Goal: Task Accomplishment & Management: Use online tool/utility

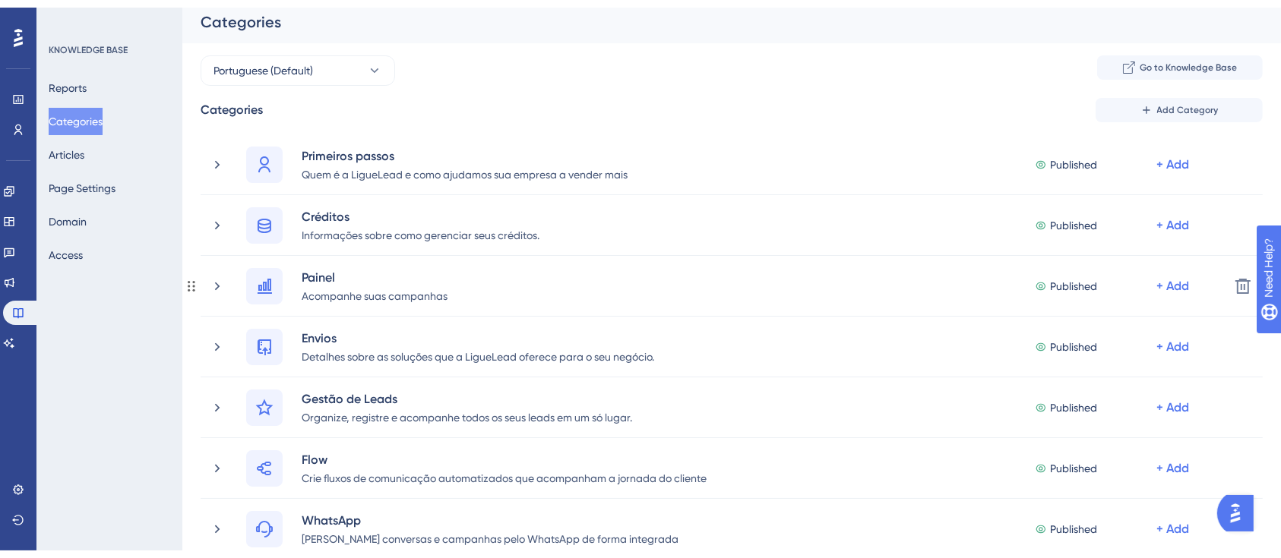
scroll to position [729, 0]
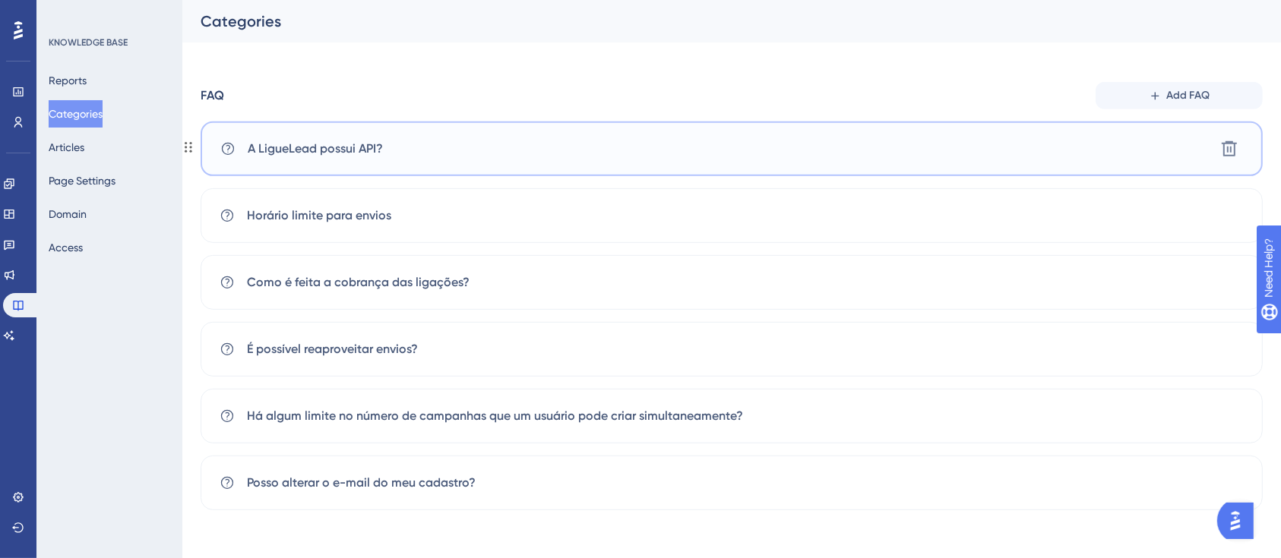
click at [354, 150] on span "A LigueLead possui API?" at bounding box center [315, 149] width 135 height 18
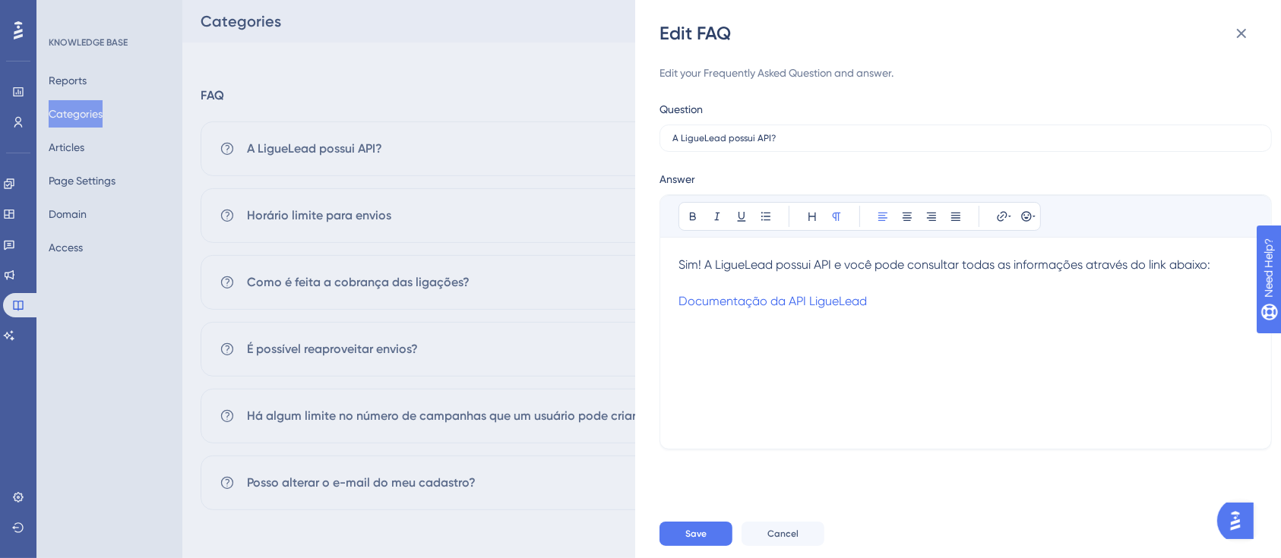
click at [880, 306] on p "Sim! A LigueLead possui API e você pode consultar todas as informações através …" at bounding box center [965, 283] width 574 height 55
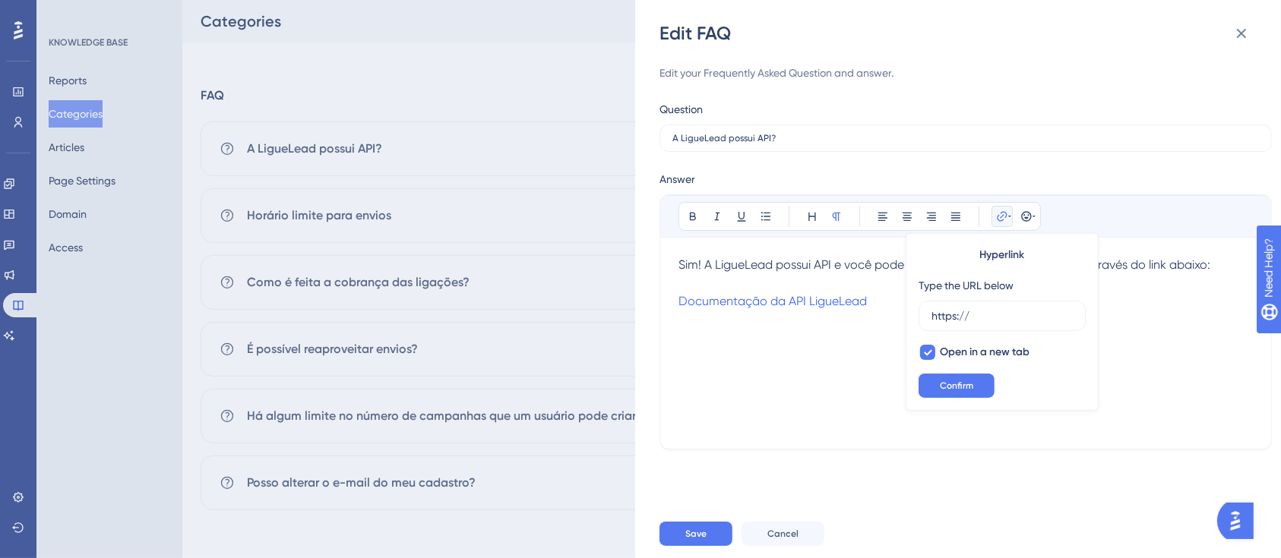
click at [880, 306] on p "Sim! A LigueLead possui API e você pode consultar todas as informações através …" at bounding box center [965, 283] width 574 height 55
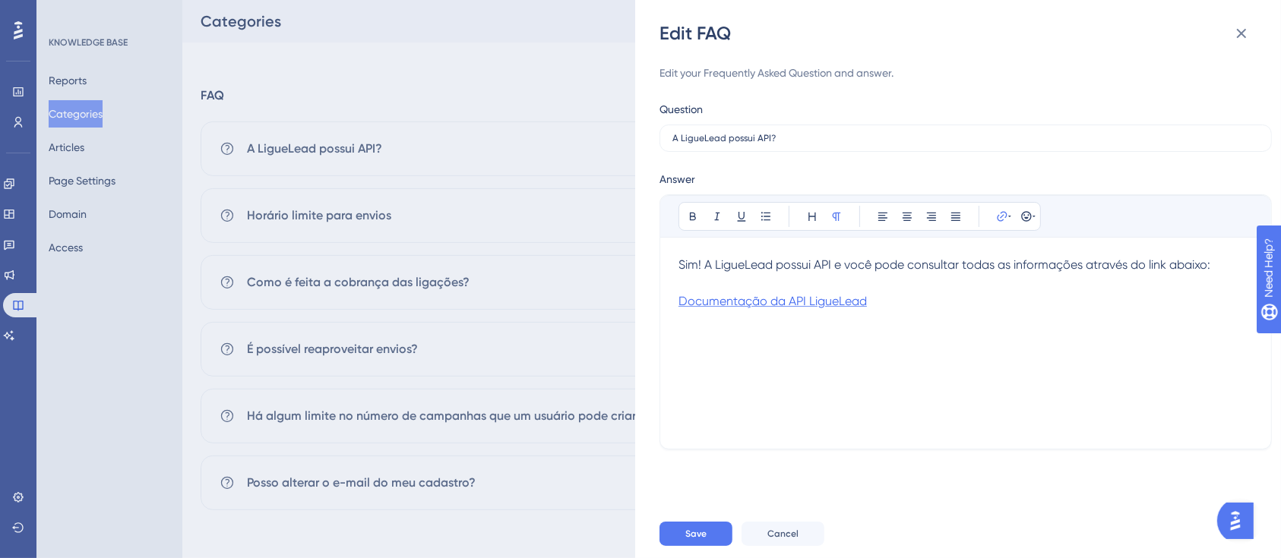
click at [770, 305] on span "Documentação da API LigueLead" at bounding box center [772, 301] width 188 height 14
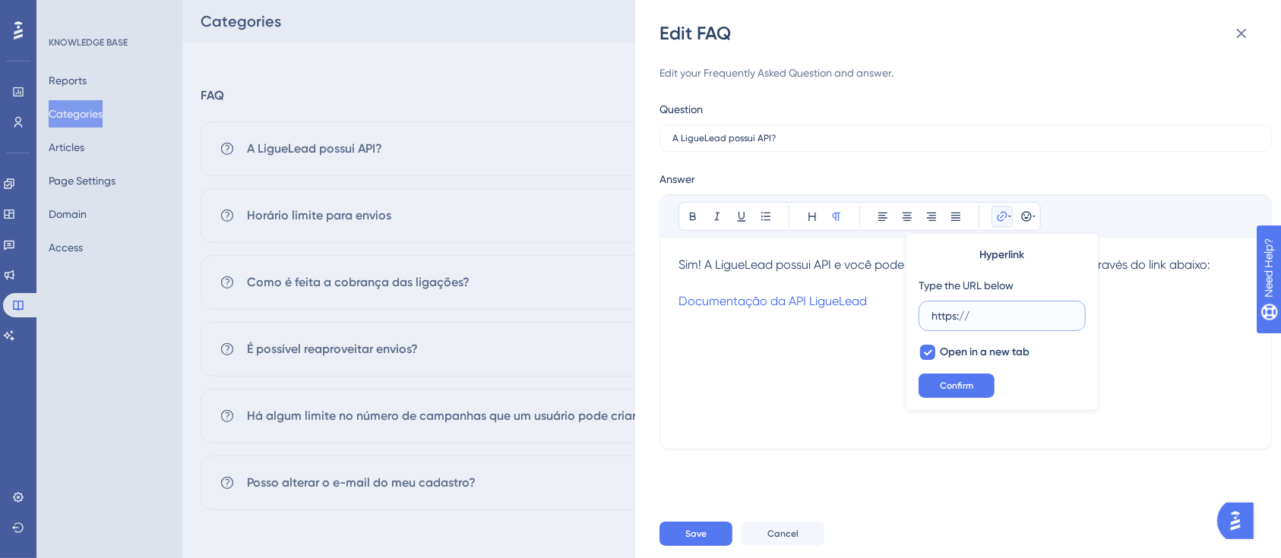
click at [995, 318] on input "https://" at bounding box center [1001, 316] width 141 height 17
paste input "[URL][DOMAIN_NAME]"
type input "[URL][DOMAIN_NAME]"
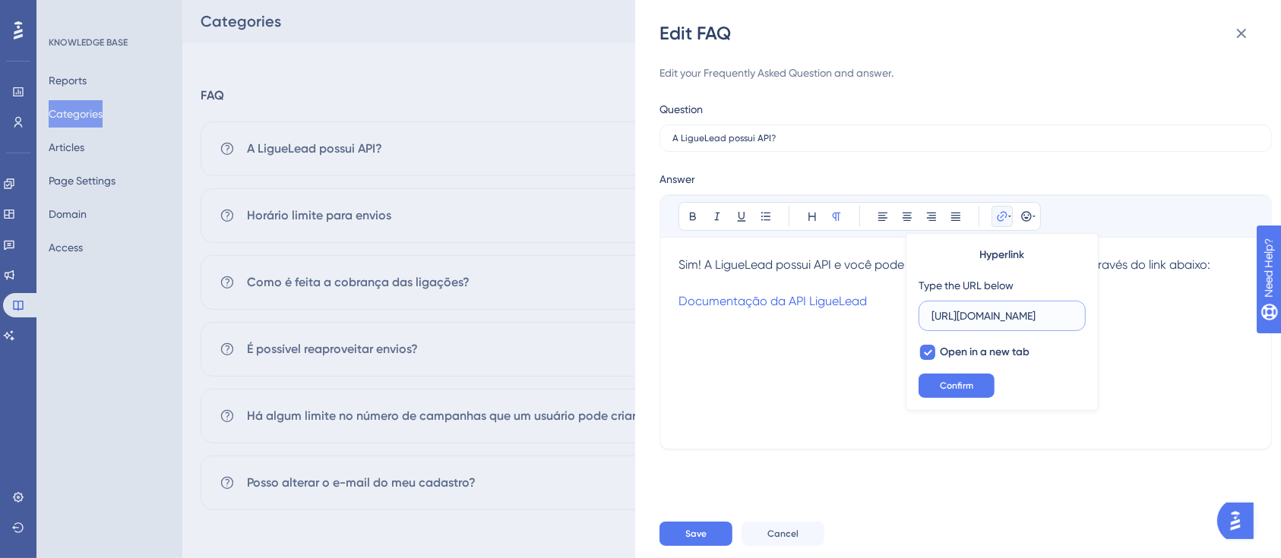
scroll to position [0, 11]
click at [948, 386] on span "Confirm" at bounding box center [956, 386] width 33 height 12
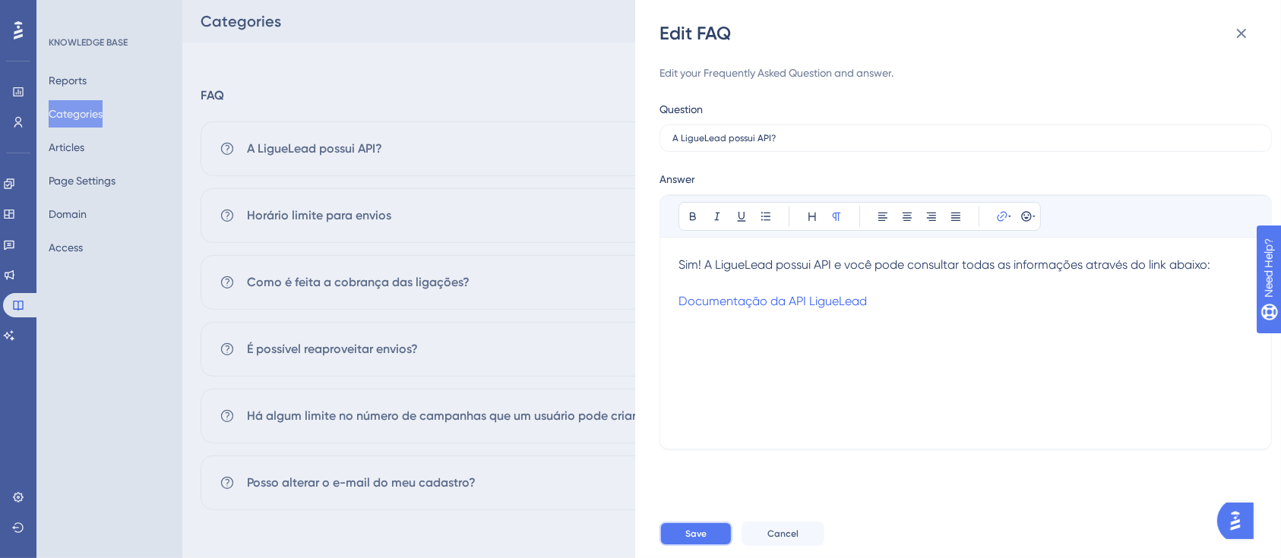
click at [698, 532] on span "Save" at bounding box center [695, 534] width 21 height 12
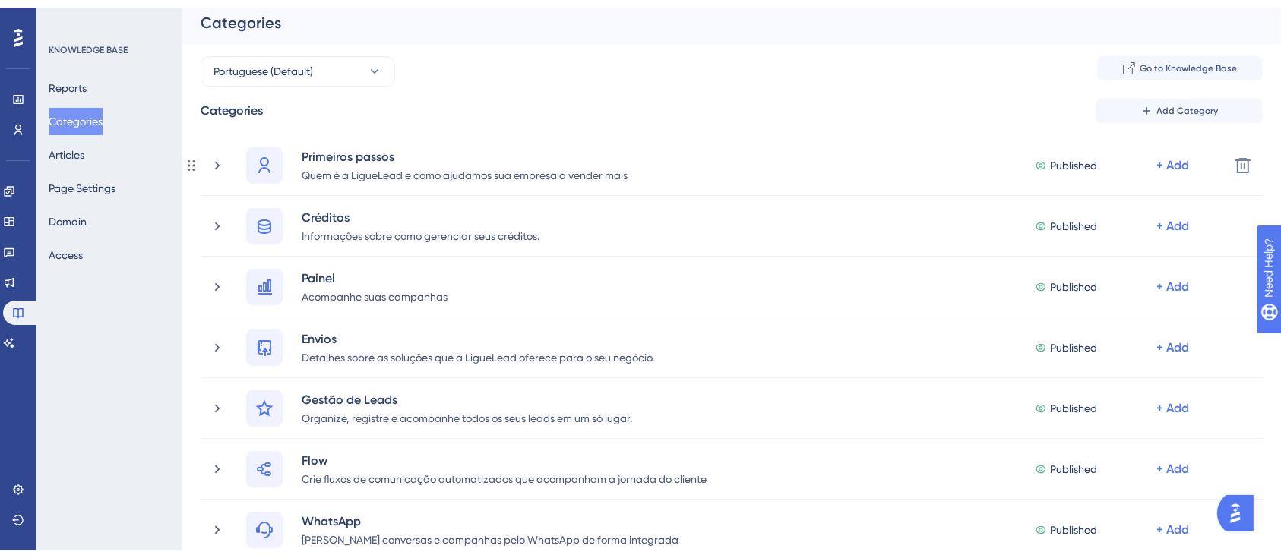
scroll to position [729, 0]
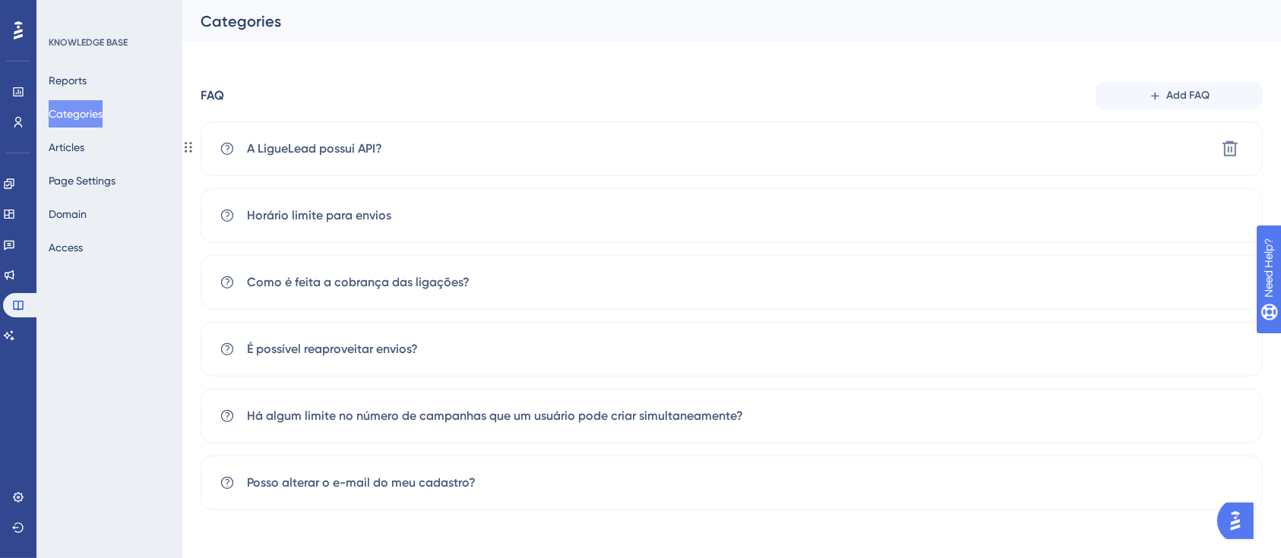
click at [242, 141] on div "A LigueLead possui API?" at bounding box center [301, 149] width 163 height 18
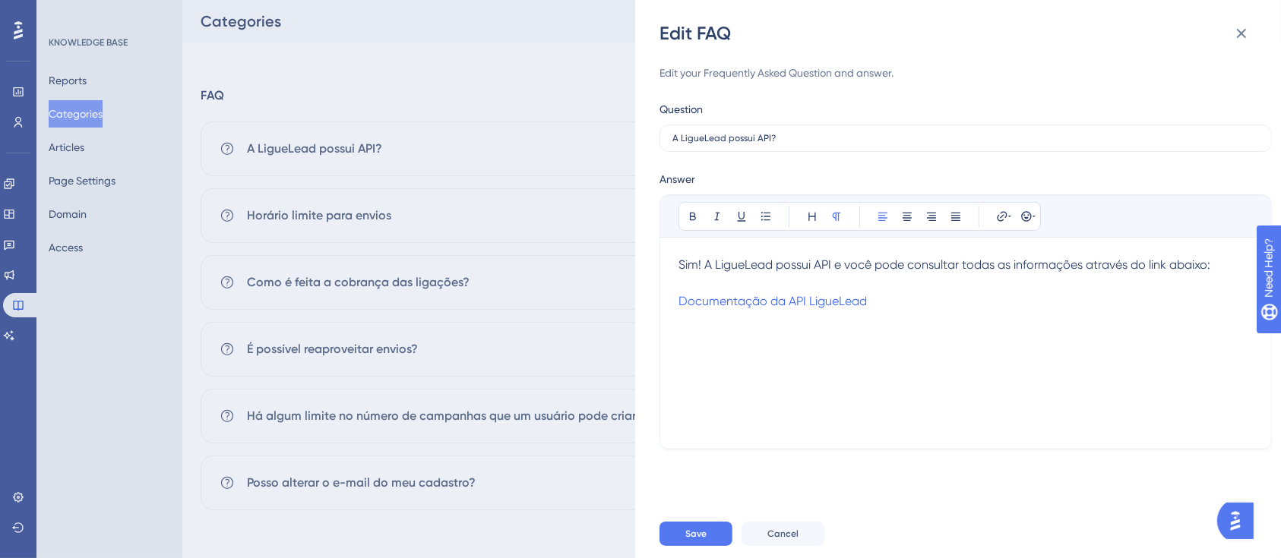
drag, startPoint x: 248, startPoint y: 254, endPoint x: 1013, endPoint y: 397, distance: 778.2
click at [248, 255] on div "Edit FAQ Edit your Frequently Asked Question and answer. Question A LigueLead p…" at bounding box center [640, 279] width 1281 height 558
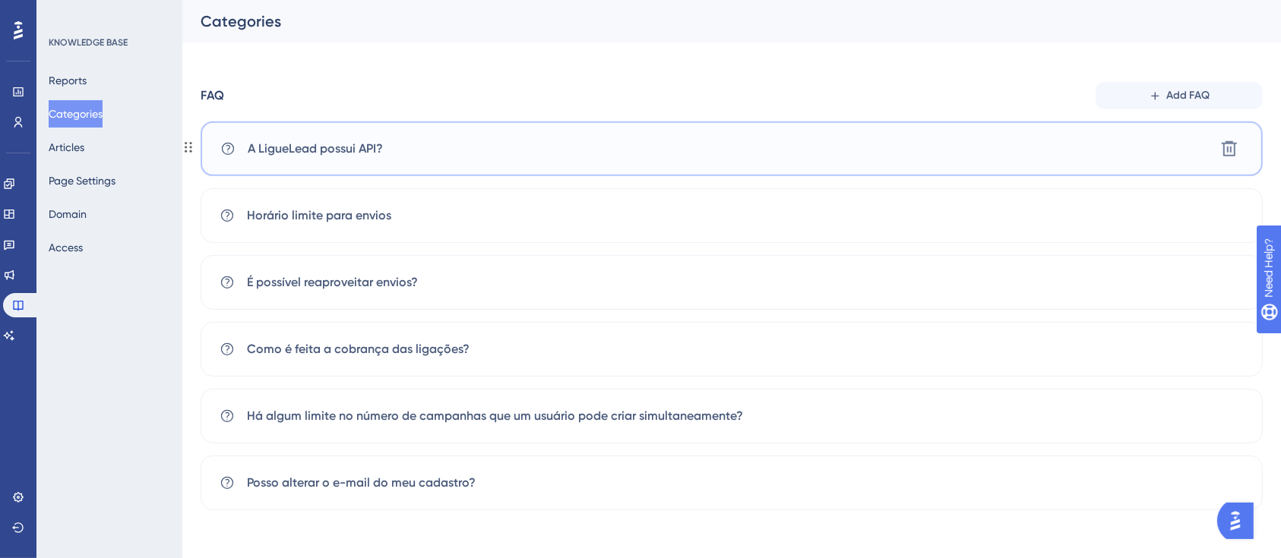
drag, startPoint x: 353, startPoint y: 184, endPoint x: 353, endPoint y: 123, distance: 60.8
click at [353, 123] on div "A LigueLead possui API? Delete Horário limite para envios ​É possível reaprovei…" at bounding box center [732, 316] width 1062 height 389
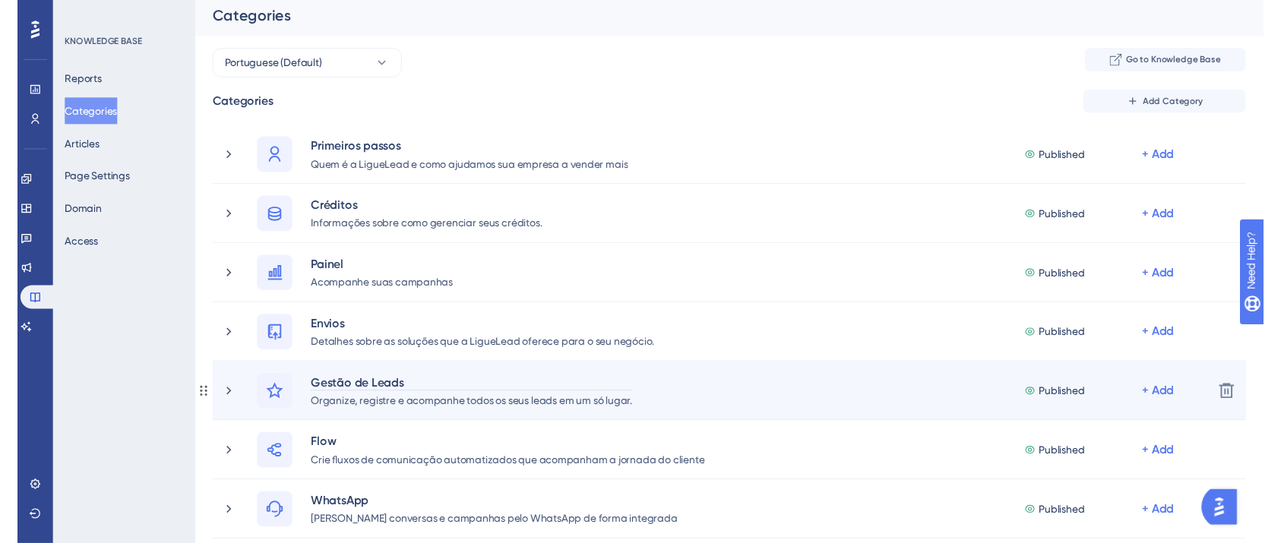
scroll to position [0, 0]
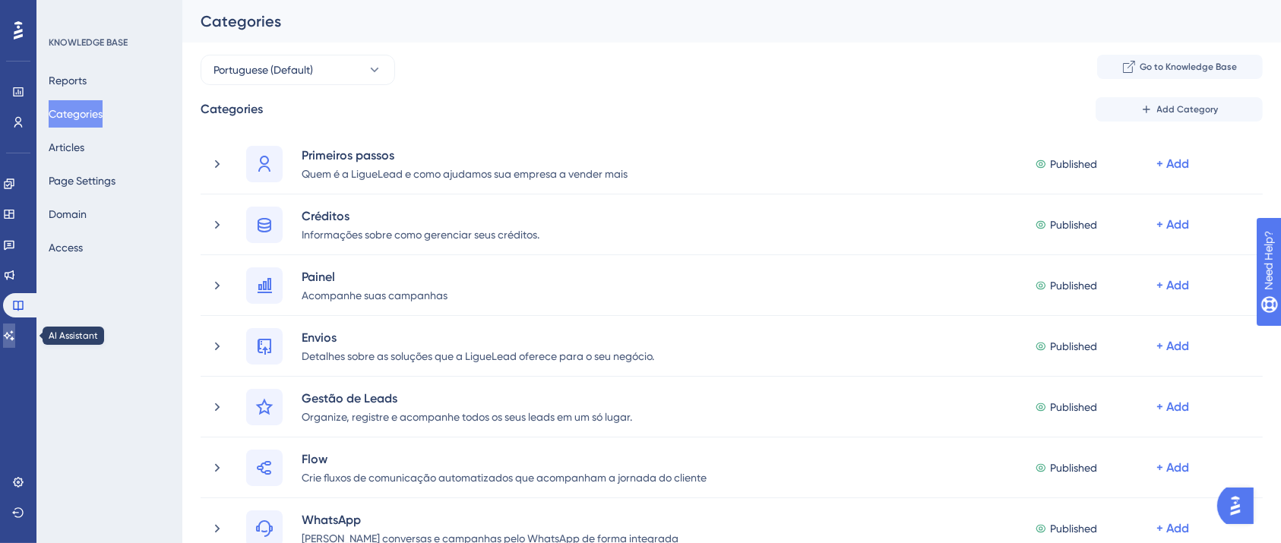
click at [11, 332] on link at bounding box center [9, 336] width 12 height 24
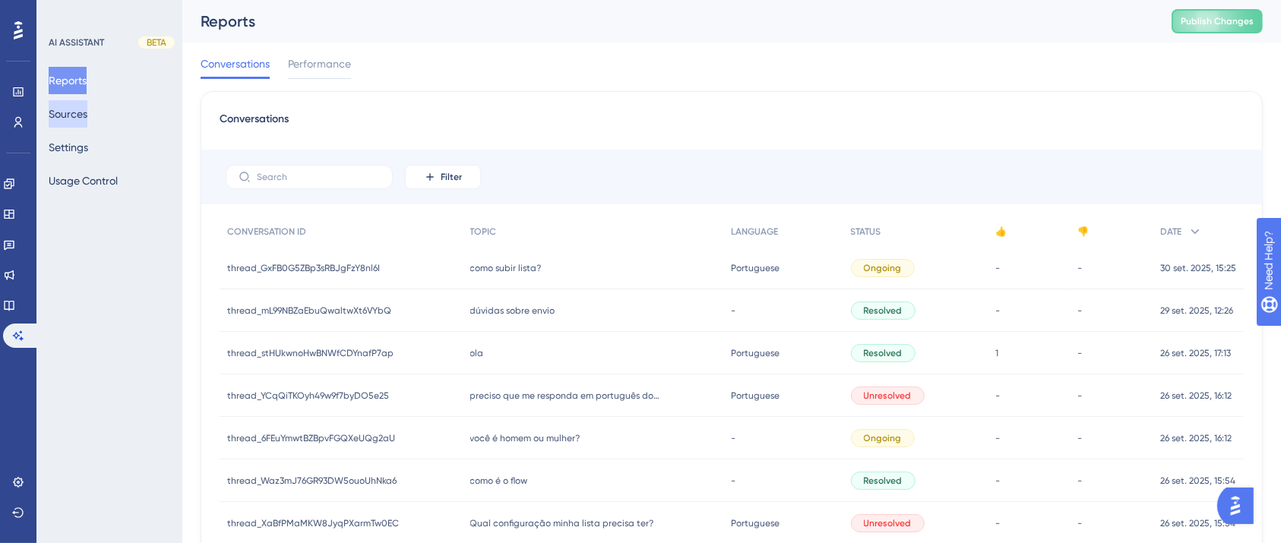
click at [86, 106] on button "Sources" at bounding box center [68, 113] width 39 height 27
